Goal: Information Seeking & Learning: Learn about a topic

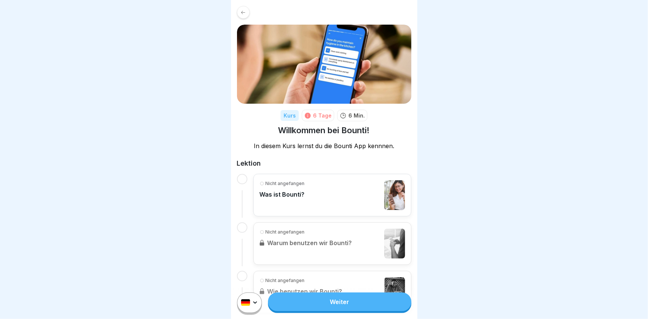
click at [338, 308] on link "Weiter" at bounding box center [339, 301] width 143 height 19
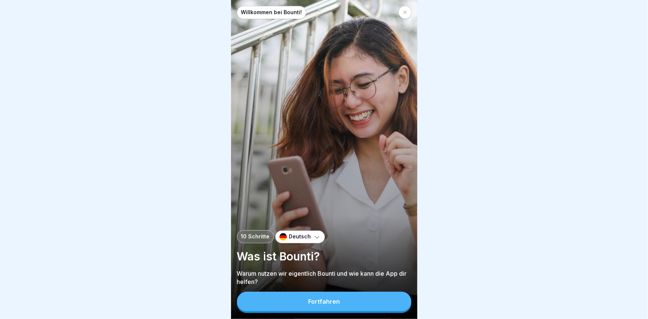
click at [326, 302] on button "Fortfahren" at bounding box center [324, 300] width 174 height 19
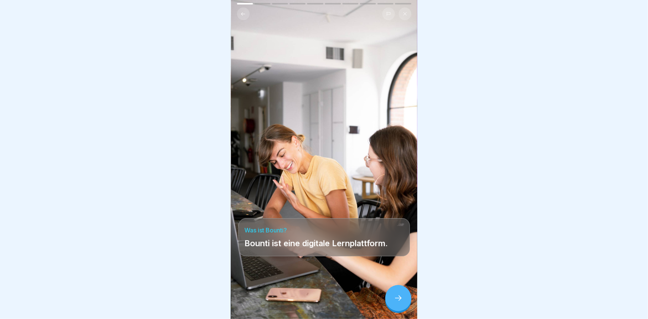
click at [398, 302] on icon at bounding box center [398, 297] width 9 height 9
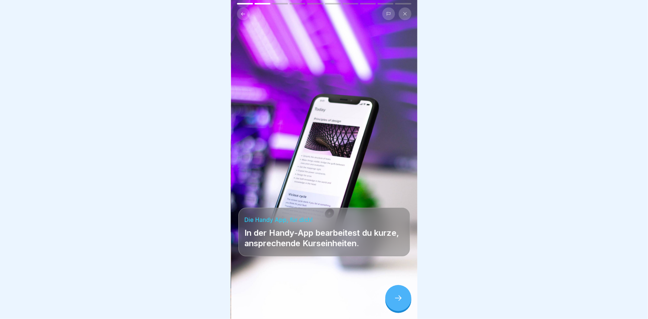
click at [393, 303] on div at bounding box center [398, 298] width 26 height 26
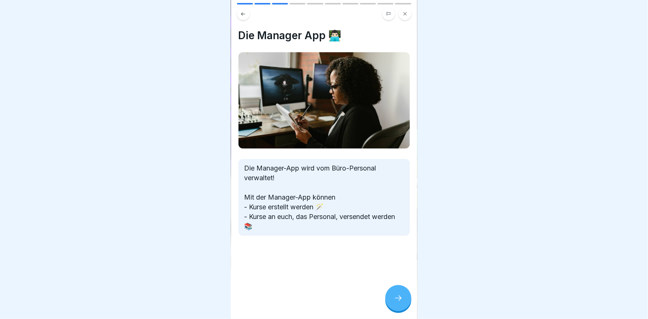
click at [396, 301] on icon at bounding box center [398, 297] width 9 height 9
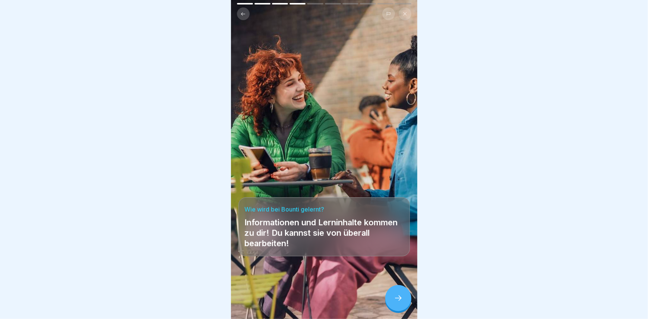
click at [392, 304] on div at bounding box center [398, 298] width 26 height 26
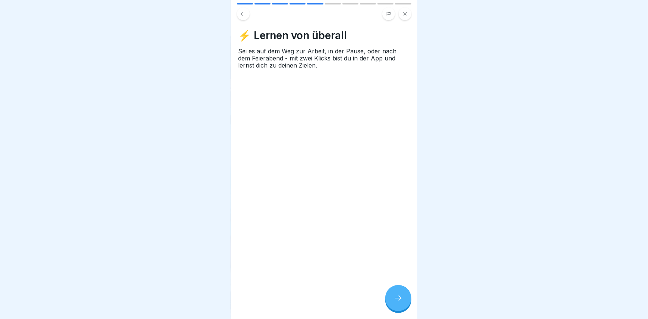
click at [396, 301] on icon at bounding box center [398, 297] width 9 height 9
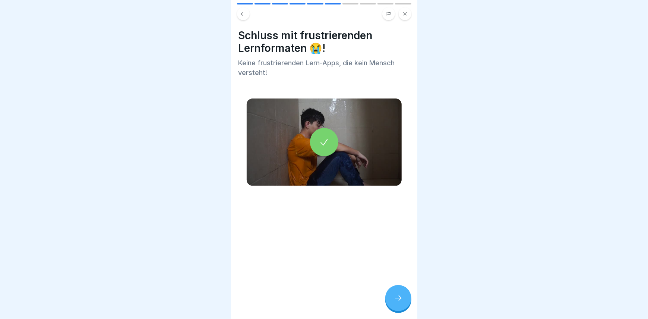
click at [396, 302] on icon at bounding box center [398, 297] width 9 height 9
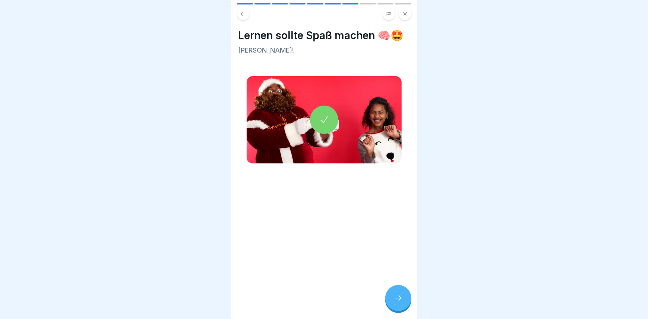
click at [396, 302] on icon at bounding box center [398, 297] width 9 height 9
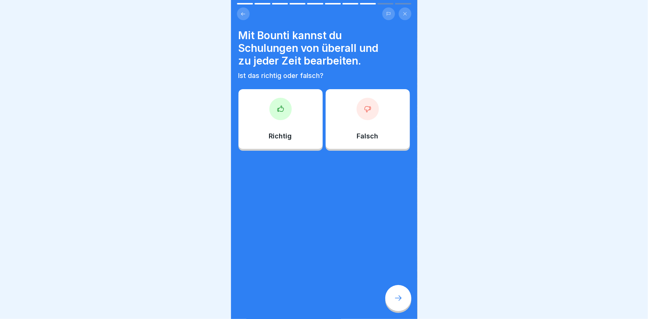
click at [405, 306] on div at bounding box center [398, 298] width 26 height 26
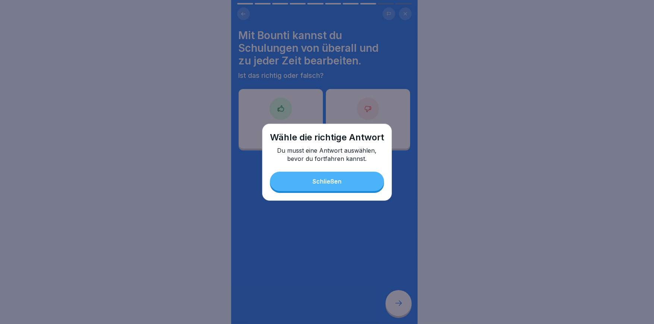
click at [332, 178] on div "Schließen" at bounding box center [326, 181] width 29 height 7
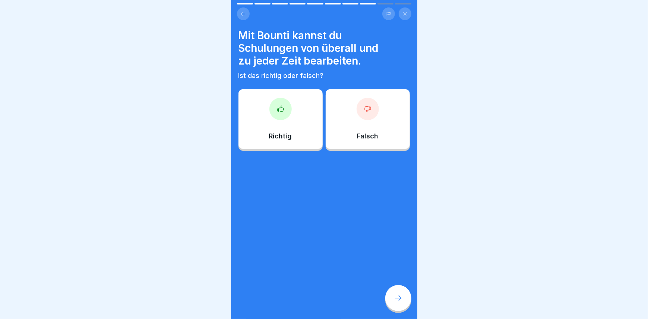
click at [283, 114] on div at bounding box center [280, 109] width 22 height 22
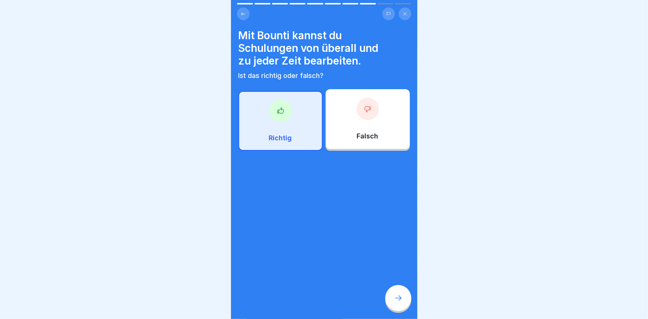
click at [395, 302] on icon at bounding box center [398, 297] width 9 height 9
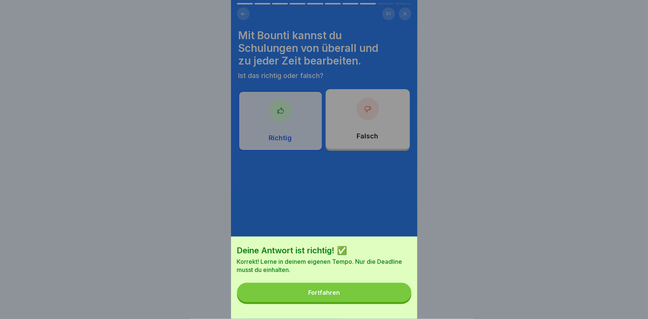
click at [332, 295] on div "Fortfahren" at bounding box center [324, 292] width 32 height 7
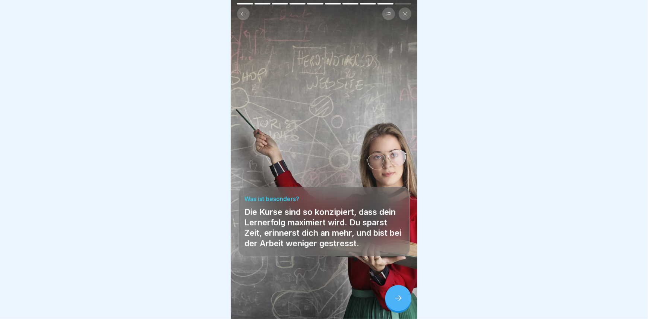
click at [397, 300] on icon at bounding box center [398, 297] width 9 height 9
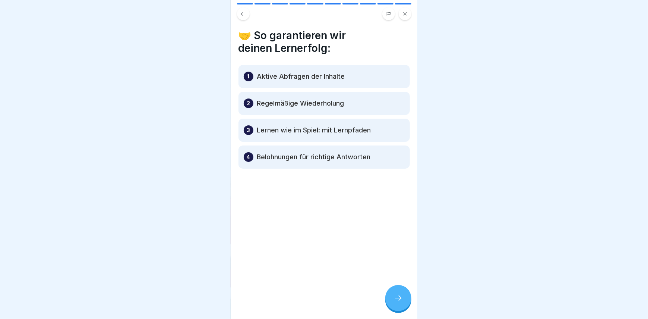
click at [397, 302] on icon at bounding box center [398, 297] width 9 height 9
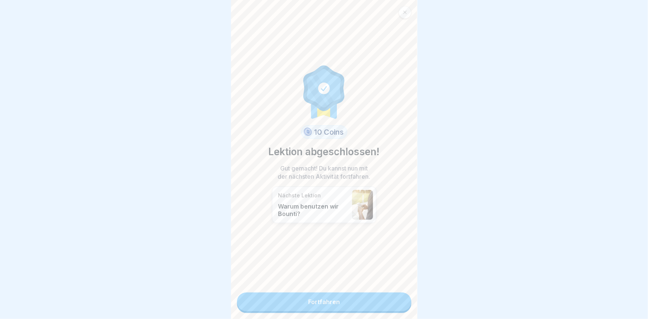
click at [322, 297] on link "Fortfahren" at bounding box center [324, 301] width 174 height 19
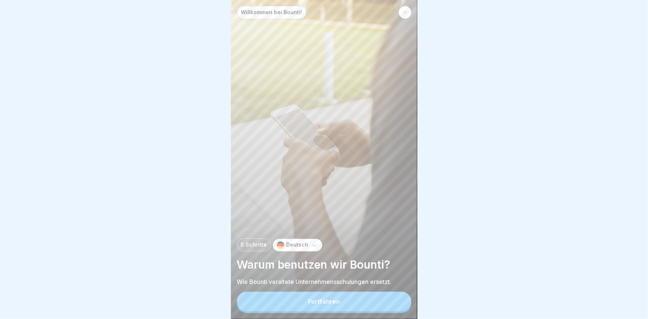
click at [320, 304] on div "Fortfahren" at bounding box center [324, 301] width 32 height 7
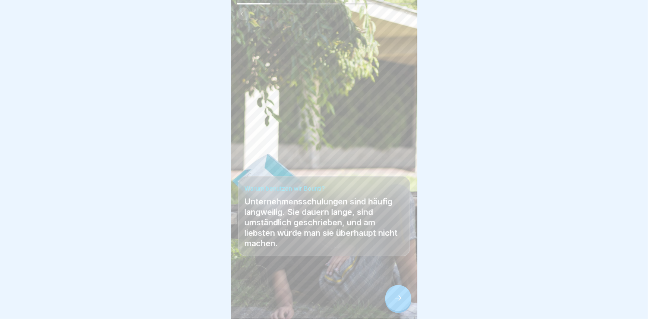
click at [398, 298] on div at bounding box center [398, 298] width 26 height 26
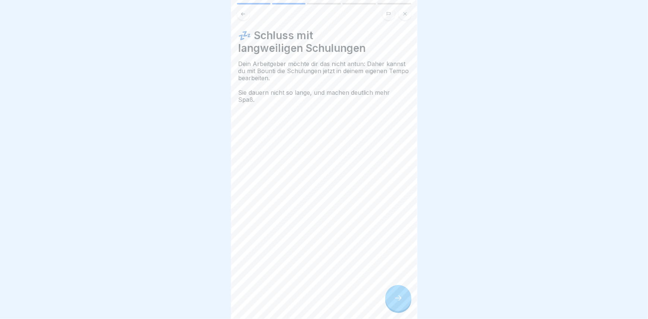
click at [401, 301] on icon at bounding box center [398, 297] width 9 height 9
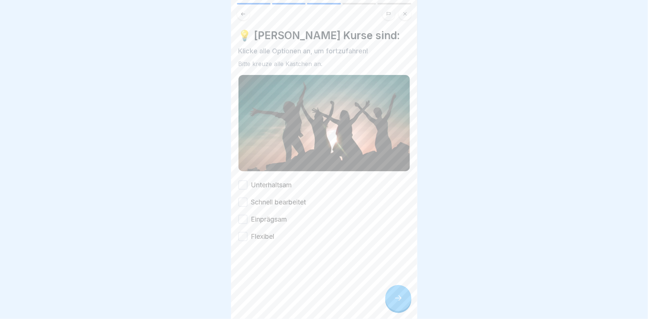
click at [243, 181] on button "Unterhaltsam" at bounding box center [242, 184] width 9 height 9
click at [244, 197] on button "Schnell bearbeitet" at bounding box center [242, 201] width 9 height 9
drag, startPoint x: 244, startPoint y: 216, endPoint x: 248, endPoint y: 228, distance: 13.2
click at [244, 216] on button "Einprägsam" at bounding box center [242, 219] width 9 height 9
drag, startPoint x: 241, startPoint y: 233, endPoint x: 247, endPoint y: 231, distance: 6.9
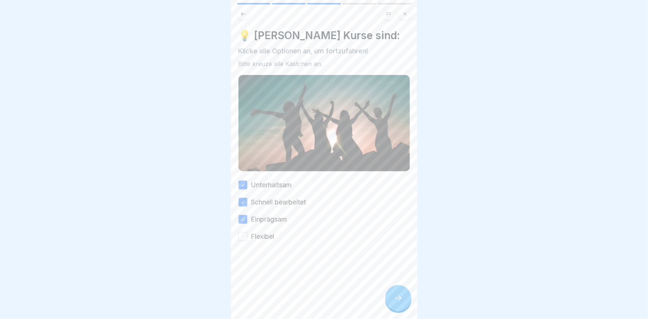
click at [243, 233] on button "Flexibel" at bounding box center [242, 236] width 9 height 9
drag, startPoint x: 397, startPoint y: 303, endPoint x: 401, endPoint y: 297, distance: 7.0
click at [399, 300] on icon at bounding box center [398, 297] width 9 height 9
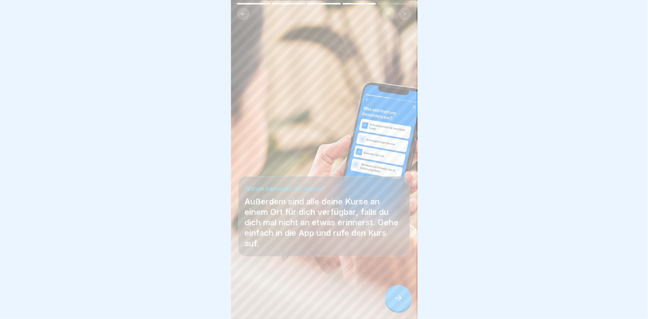
click at [401, 300] on icon at bounding box center [398, 297] width 9 height 9
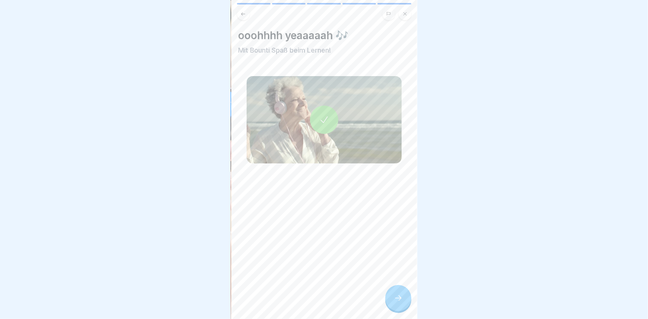
click at [323, 117] on icon at bounding box center [324, 119] width 10 height 10
click at [399, 299] on div at bounding box center [398, 298] width 26 height 26
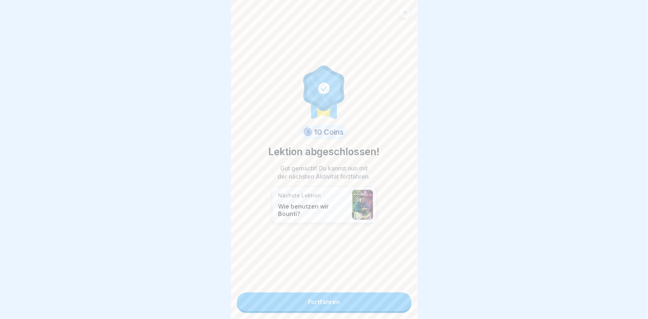
click at [320, 298] on link "Fortfahren" at bounding box center [324, 301] width 174 height 19
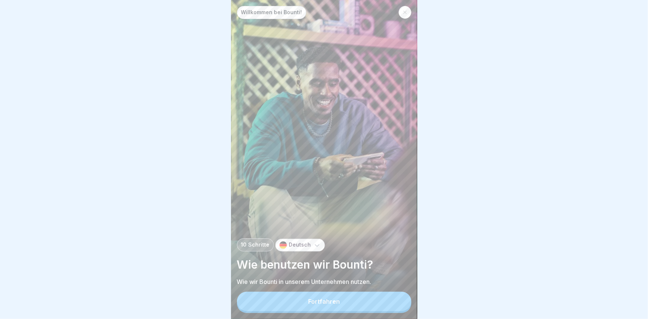
click at [333, 304] on div "Fortfahren" at bounding box center [324, 301] width 32 height 7
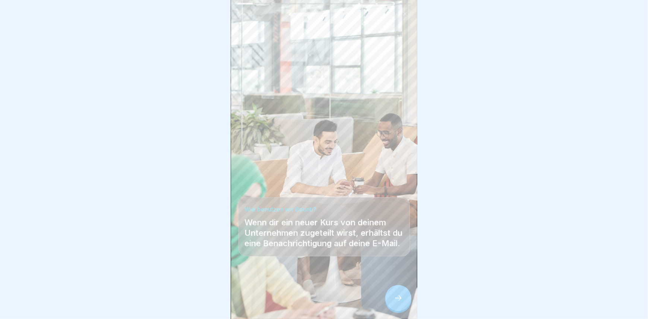
click at [399, 299] on div at bounding box center [398, 298] width 26 height 26
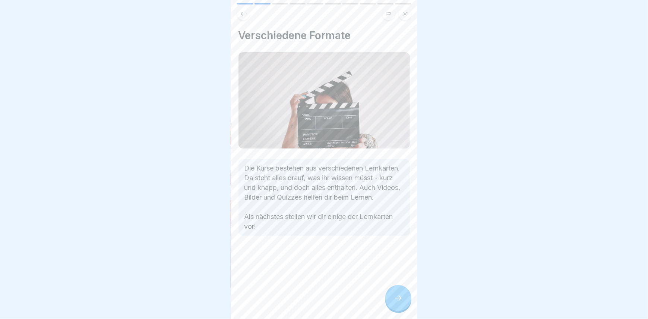
click at [400, 302] on icon at bounding box center [398, 297] width 9 height 9
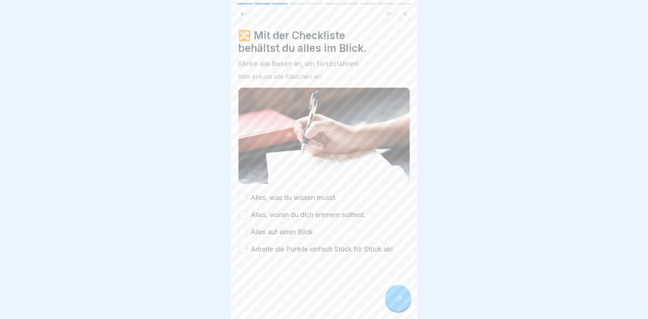
click at [241, 194] on button "Alles, was du wissen musst." at bounding box center [242, 197] width 9 height 9
click at [243, 211] on button "Alles, woran du dich erinnern solltest." at bounding box center [242, 214] width 9 height 9
click at [244, 230] on button "Alles auf einen Blick." at bounding box center [242, 231] width 9 height 9
drag, startPoint x: 241, startPoint y: 245, endPoint x: 273, endPoint y: 253, distance: 32.8
click at [243, 244] on button "Arbeite die Punkte einfach Stück für Stück ab!" at bounding box center [242, 248] width 9 height 9
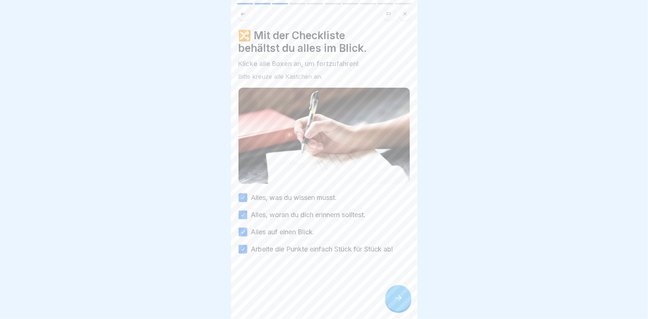
click at [400, 301] on icon at bounding box center [398, 297] width 9 height 9
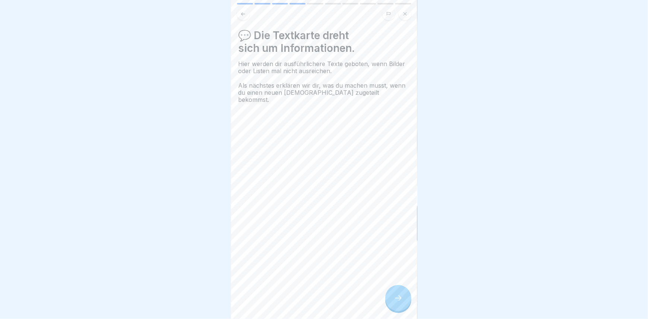
click at [402, 300] on icon at bounding box center [398, 297] width 9 height 9
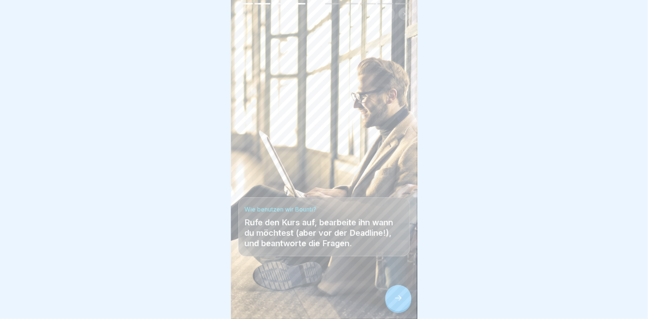
click at [394, 298] on div at bounding box center [398, 298] width 26 height 26
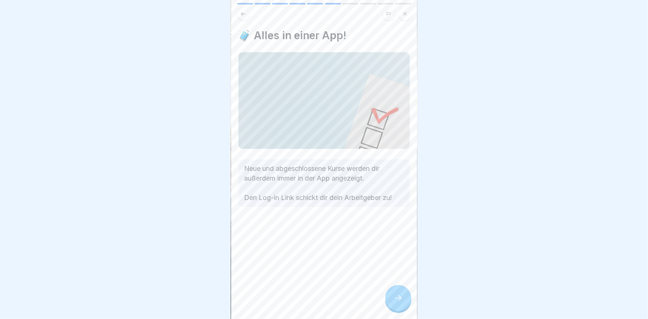
click at [401, 302] on icon at bounding box center [398, 297] width 9 height 9
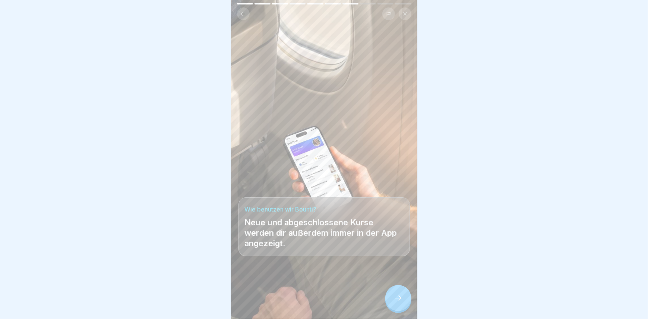
click at [394, 300] on icon at bounding box center [398, 297] width 9 height 9
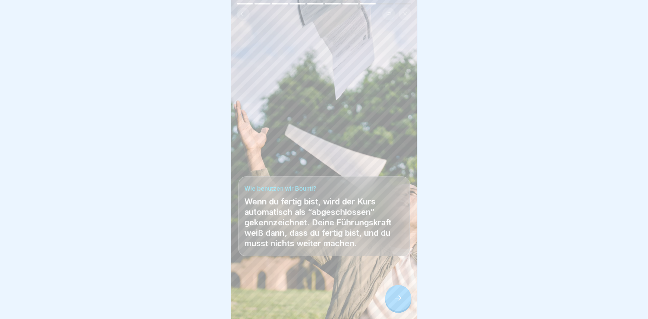
click at [394, 302] on icon at bounding box center [398, 297] width 9 height 9
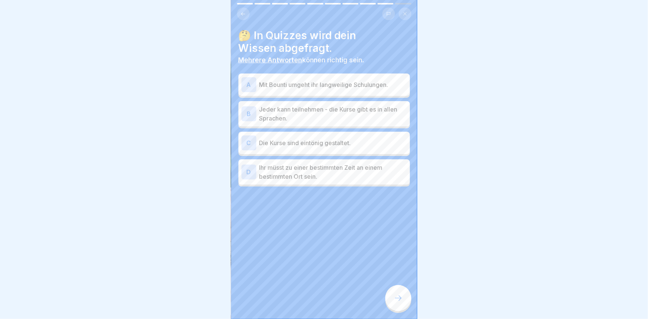
click at [250, 83] on div "A" at bounding box center [248, 84] width 15 height 15
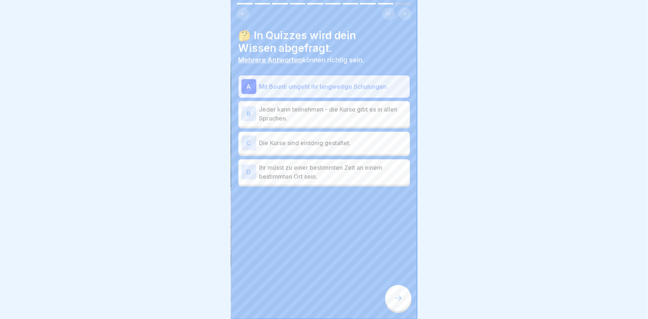
click at [247, 111] on div "B" at bounding box center [248, 113] width 15 height 15
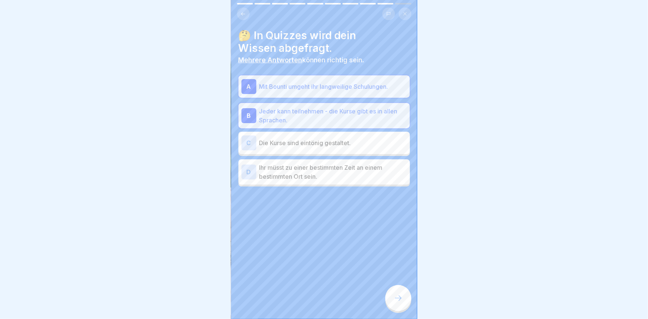
click at [399, 302] on icon at bounding box center [398, 297] width 9 height 9
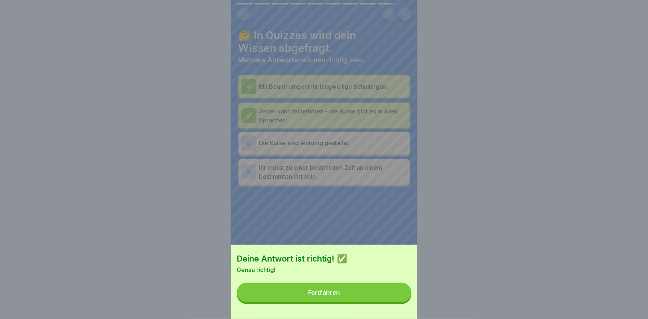
click at [334, 293] on button "Fortfahren" at bounding box center [324, 291] width 174 height 19
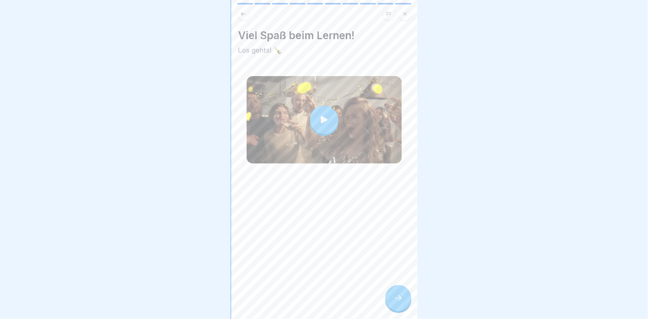
click at [319, 116] on icon at bounding box center [324, 119] width 10 height 10
drag, startPoint x: 391, startPoint y: 302, endPoint x: 392, endPoint y: 297, distance: 4.5
click at [392, 301] on div at bounding box center [398, 298] width 26 height 26
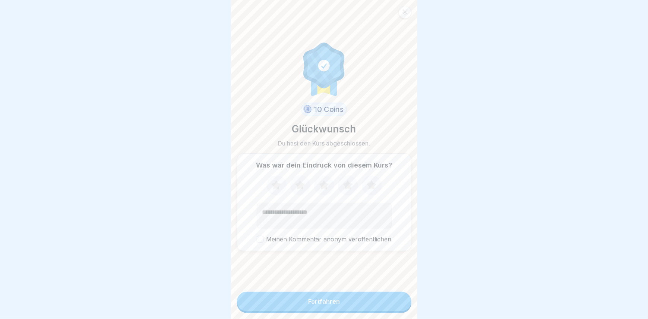
click at [313, 304] on div "Fortfahren" at bounding box center [324, 301] width 32 height 7
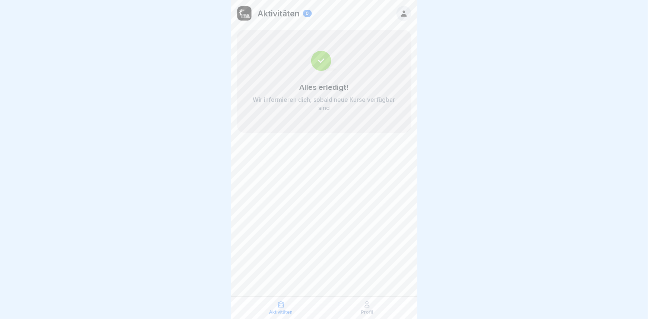
click at [401, 11] on icon at bounding box center [404, 13] width 8 height 8
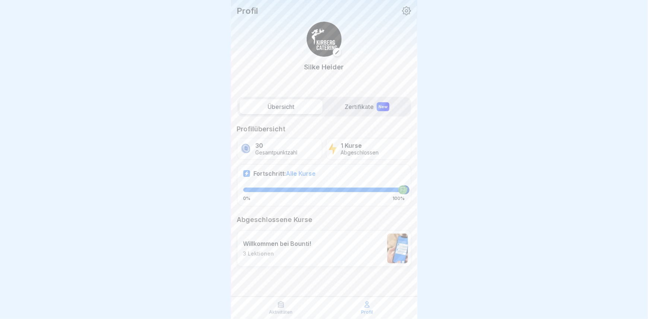
click at [357, 107] on label "Zertifikate New" at bounding box center [367, 106] width 83 height 15
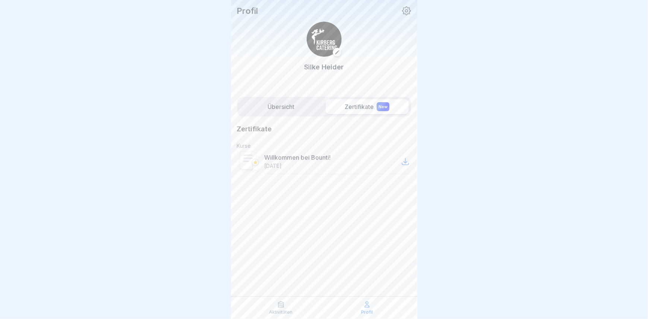
click at [406, 6] on icon at bounding box center [407, 11] width 10 height 10
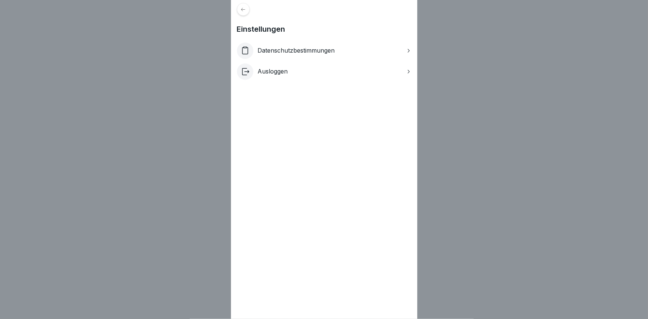
click at [410, 67] on div "Ausloggen" at bounding box center [324, 71] width 174 height 16
